Goal: Information Seeking & Learning: Learn about a topic

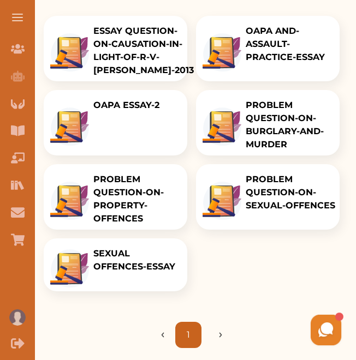
click at [255, 199] on p "PROBLEM QUESTION-ON-SEXUAL-OFFENCES" at bounding box center [291, 192] width 90 height 39
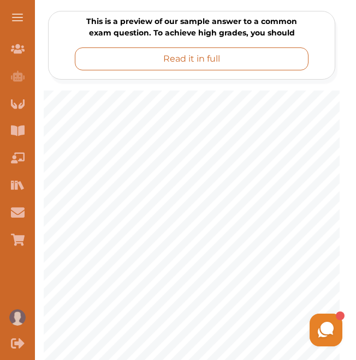
click at [289, 61] on button "Read it in full" at bounding box center [192, 58] width 234 height 23
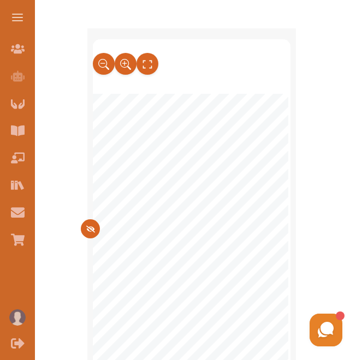
scroll to position [37, 0]
click at [129, 66] on icon at bounding box center [129, 68] width 4 height 4
click at [126, 66] on icon at bounding box center [126, 65] width 12 height 18
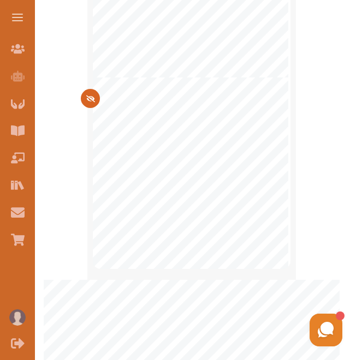
scroll to position [993, 0]
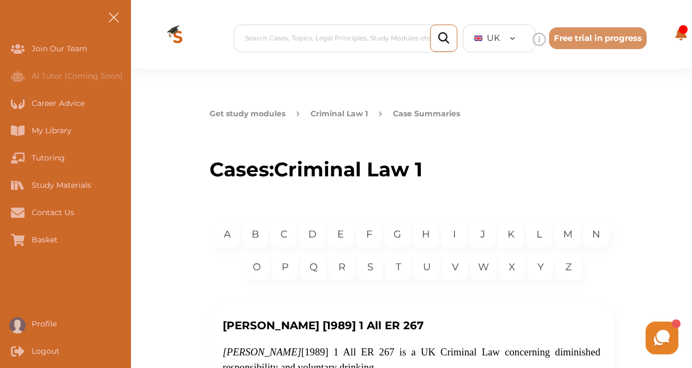
click at [334, 112] on button "Criminal Law 1" at bounding box center [339, 113] width 57 height 11
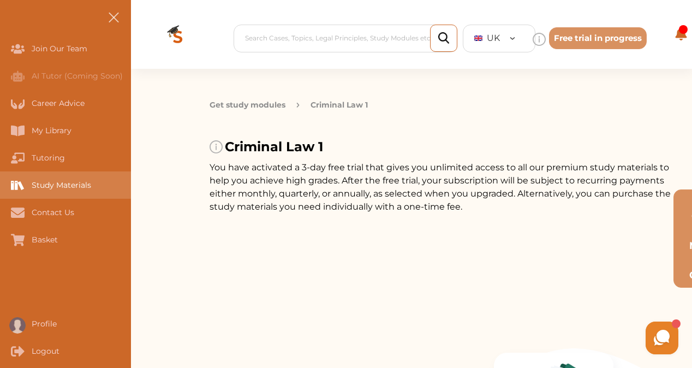
click at [96, 192] on div "Study Materials" at bounding box center [65, 184] width 131 height 27
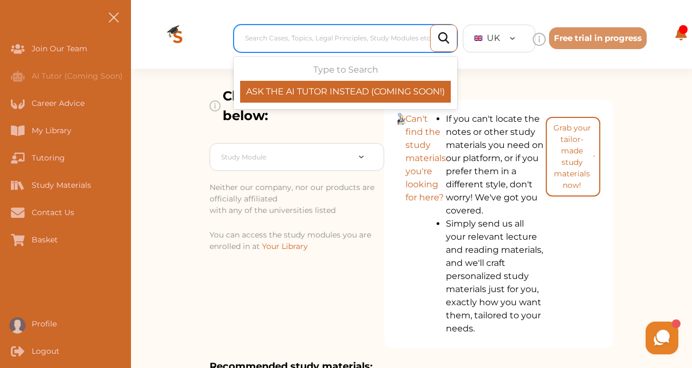
click at [352, 41] on div at bounding box center [348, 38] width 206 height 15
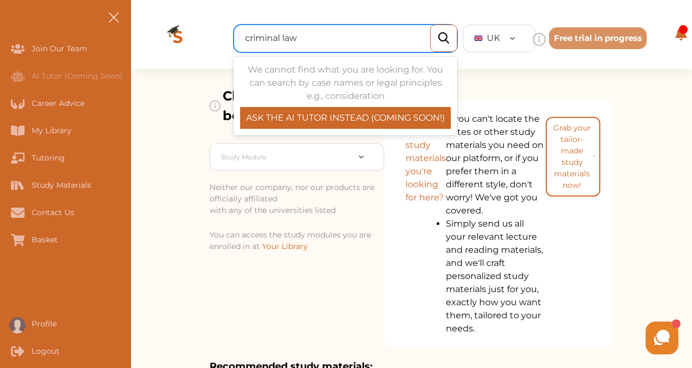
type input "criminal law"
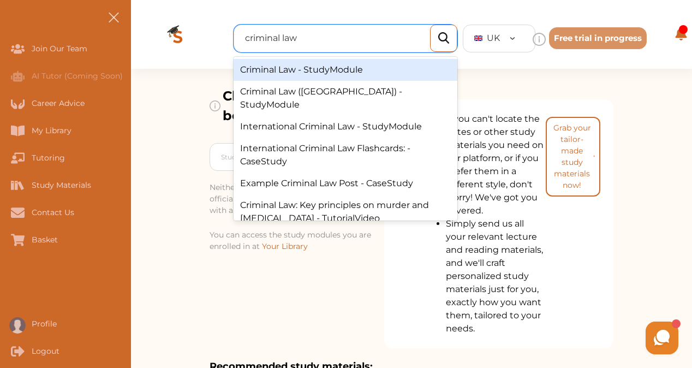
click at [355, 64] on div "Criminal Law - StudyModule" at bounding box center [346, 70] width 224 height 22
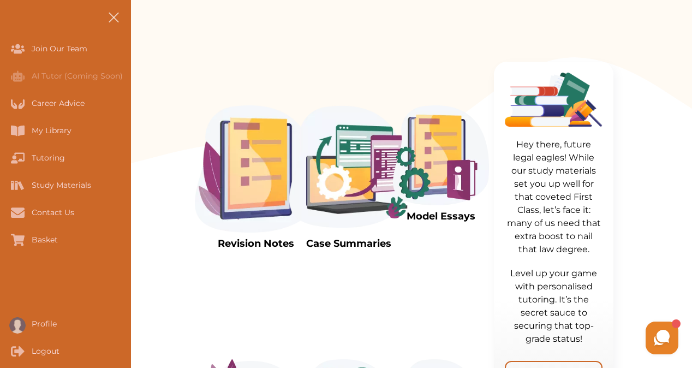
scroll to position [293, 0]
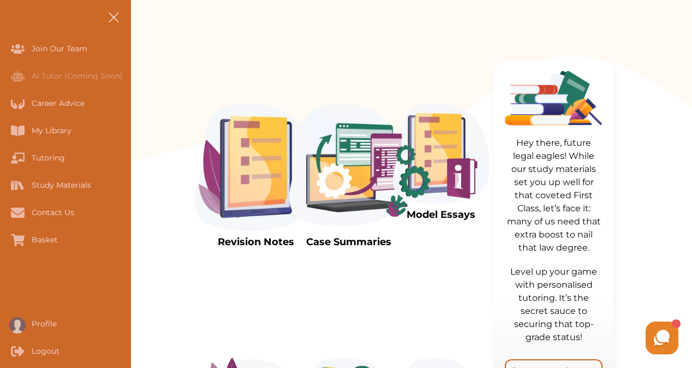
click at [355, 204] on img at bounding box center [441, 154] width 96 height 100
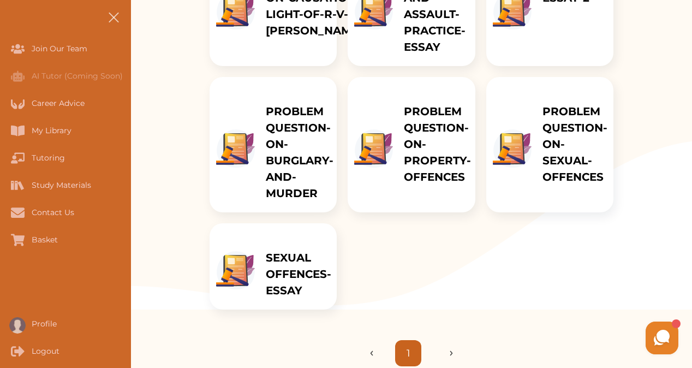
click at [355, 204] on div "PROBLEM QUESTION-ON-SEXUAL-OFFENCES" at bounding box center [575, 144] width 87 height 135
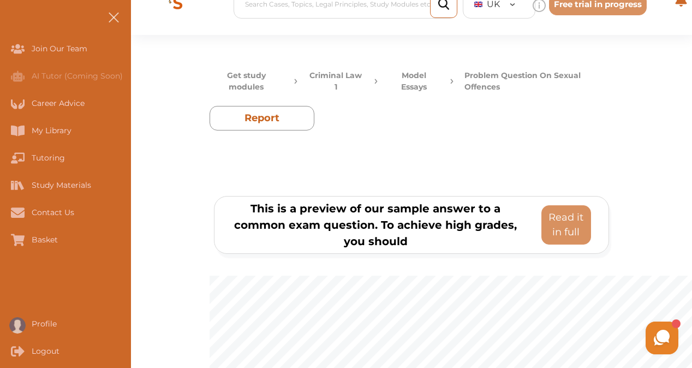
scroll to position [34, 0]
click at [355, 221] on p "Read it in full" at bounding box center [566, 224] width 40 height 29
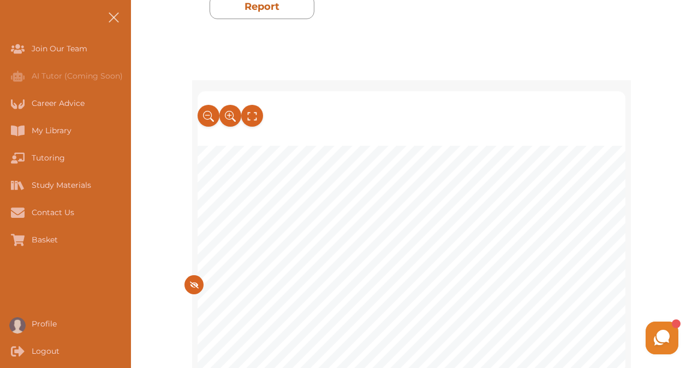
scroll to position [148, 0]
click at [204, 111] on icon at bounding box center [209, 114] width 12 height 18
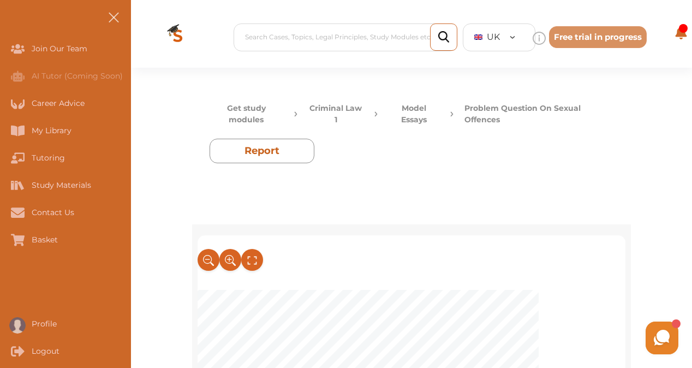
scroll to position [0, 0]
click at [355, 106] on button "Model Essays" at bounding box center [414, 115] width 51 height 23
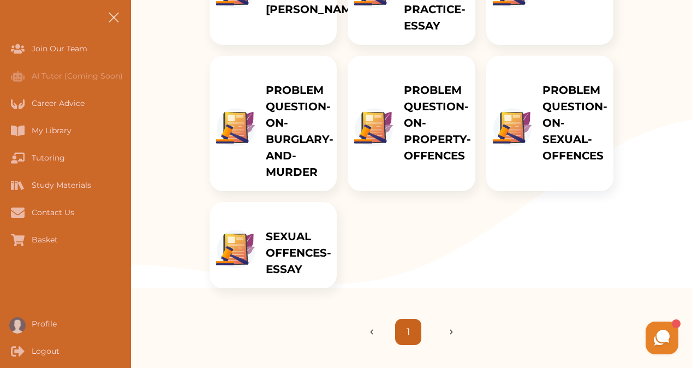
scroll to position [342, 0]
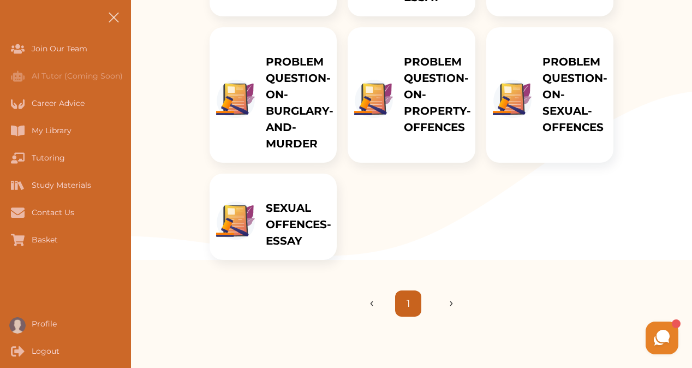
click at [285, 152] on p "PROBLEM QUESTION-ON-BURGLARY-AND-MURDER" at bounding box center [300, 102] width 68 height 98
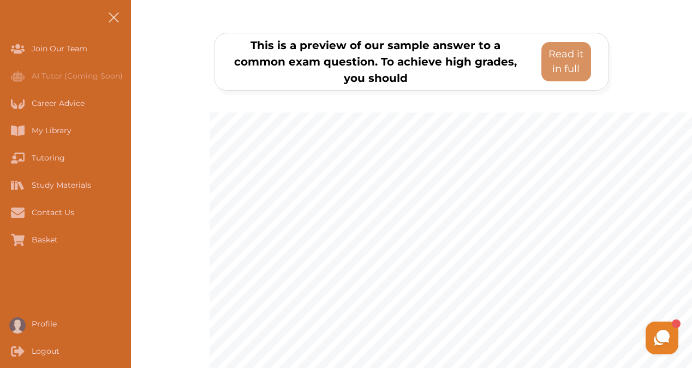
scroll to position [193, 0]
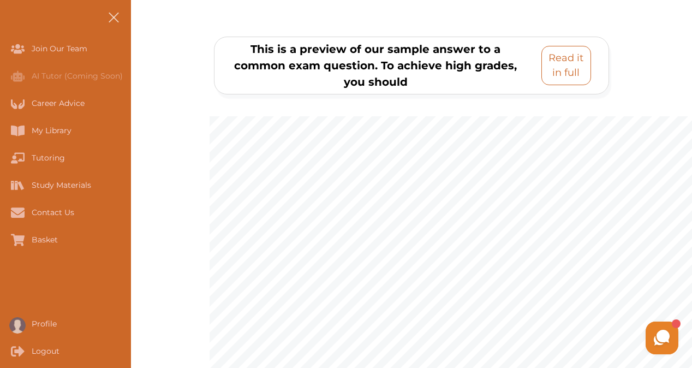
click at [355, 60] on p "Read it in full" at bounding box center [566, 65] width 40 height 29
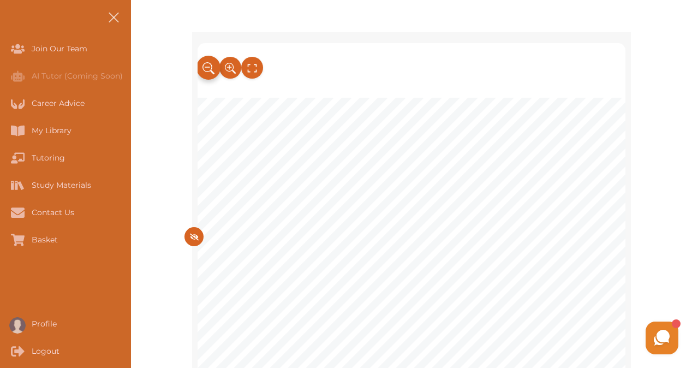
click at [211, 69] on icon at bounding box center [208, 67] width 10 height 10
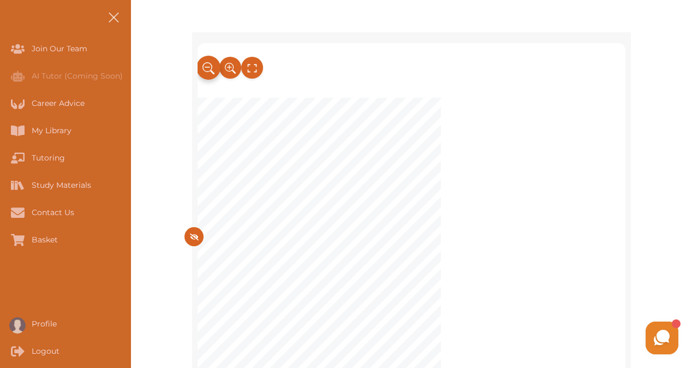
click at [211, 69] on icon at bounding box center [208, 67] width 10 height 10
click at [229, 73] on icon at bounding box center [230, 68] width 12 height 18
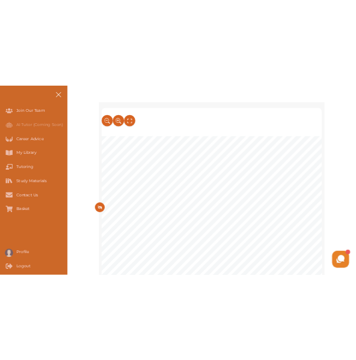
scroll to position [221, 0]
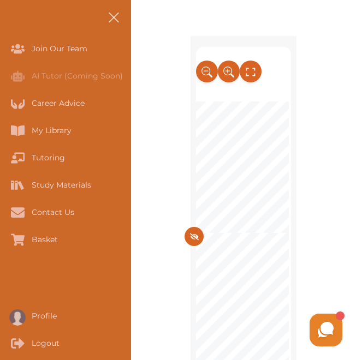
click at [163, 19] on div "QUESTION: [PERSON_NAME] approaches [PERSON_NAME], who has just been released fr…" at bounding box center [243, 214] width 216 height 408
